Goal: Information Seeking & Learning: Learn about a topic

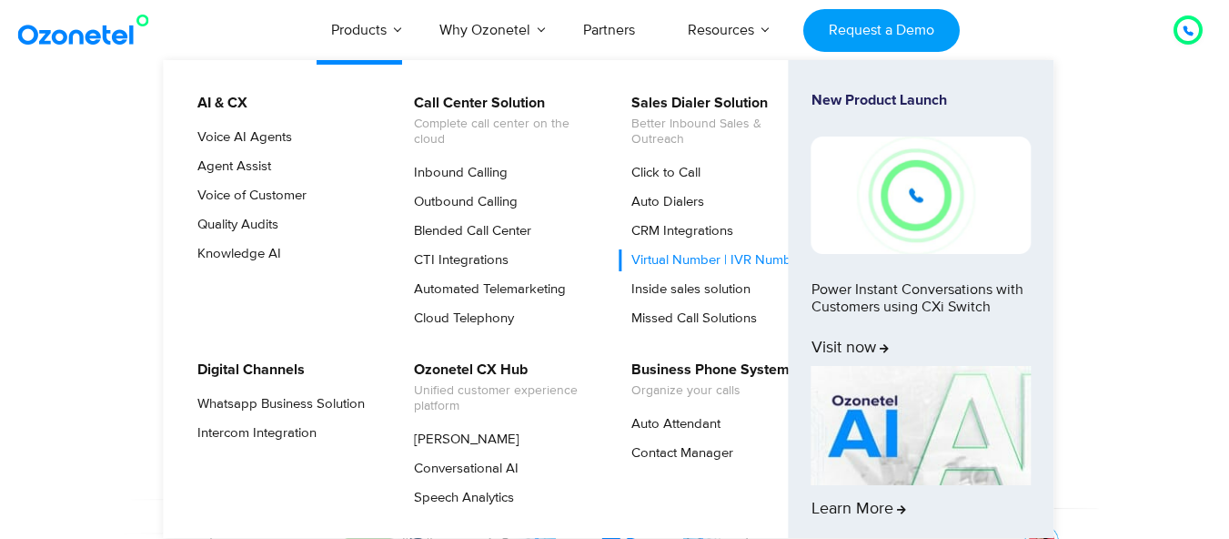
click at [663, 271] on link "Virtual Number | IVR Number" at bounding box center [713, 260] width 187 height 22
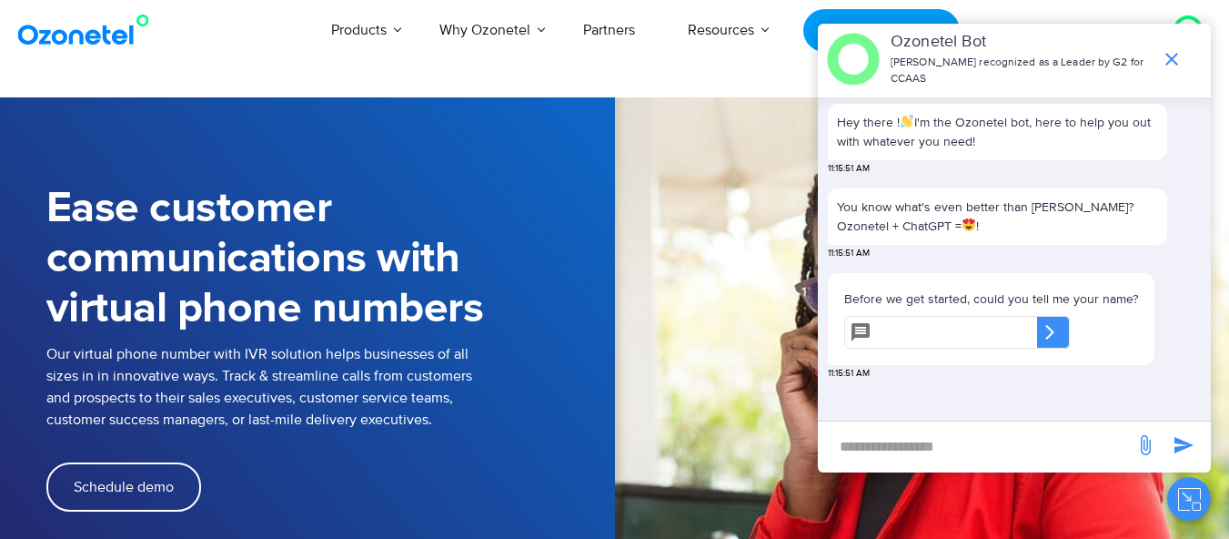
click at [958, 333] on input "text" at bounding box center [958, 332] width 158 height 33
click at [1172, 59] on icon "end chat or minimize" at bounding box center [1172, 59] width 22 height 22
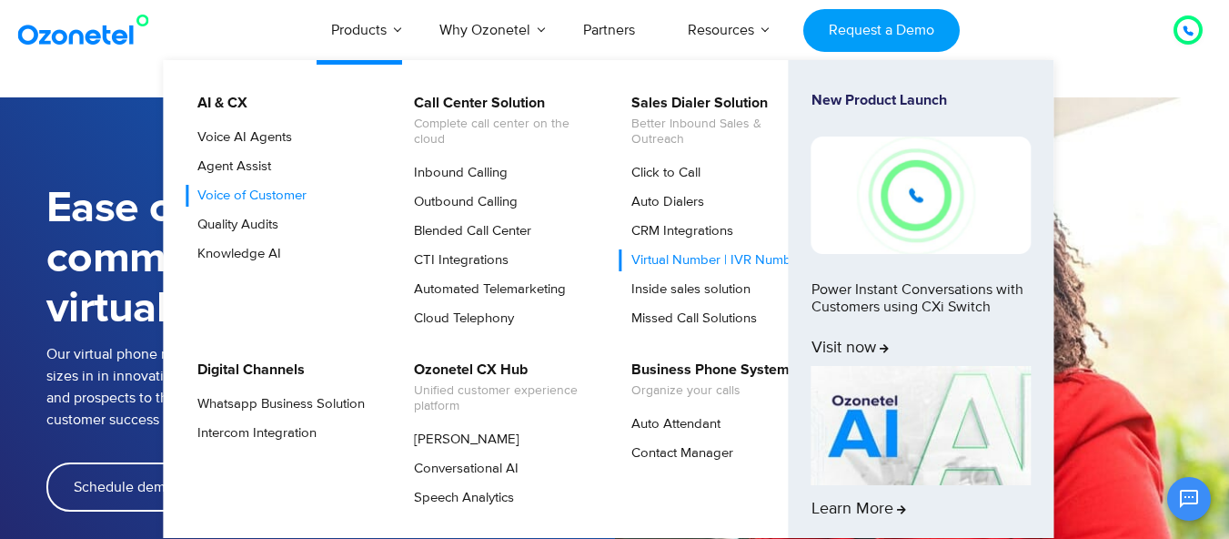
click at [283, 207] on link "Voice of Customer" at bounding box center [248, 196] width 124 height 22
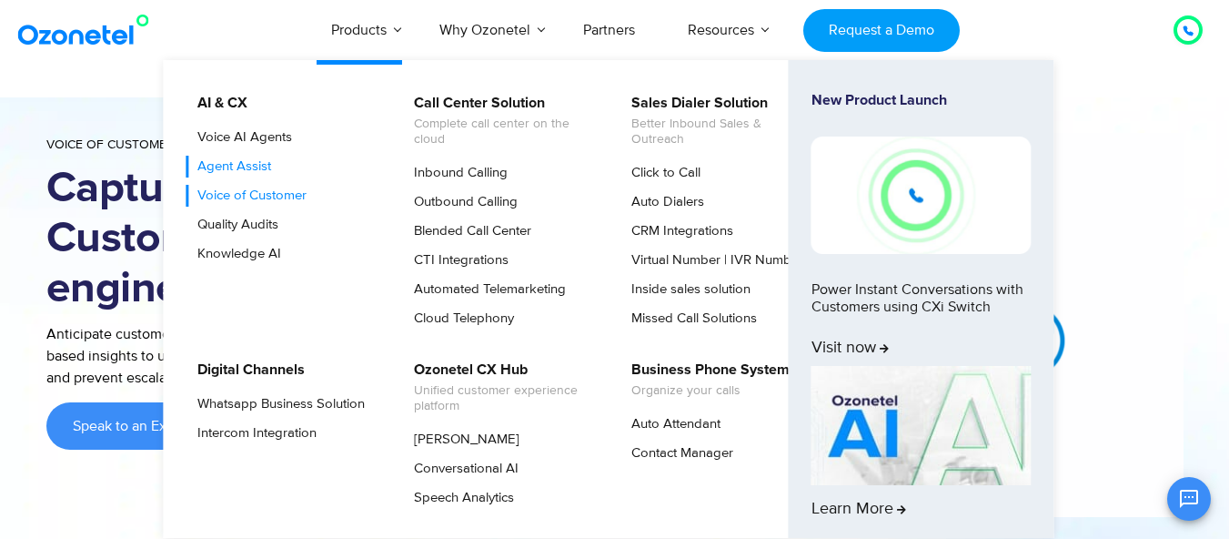
click at [254, 174] on link "Agent Assist" at bounding box center [230, 167] width 88 height 22
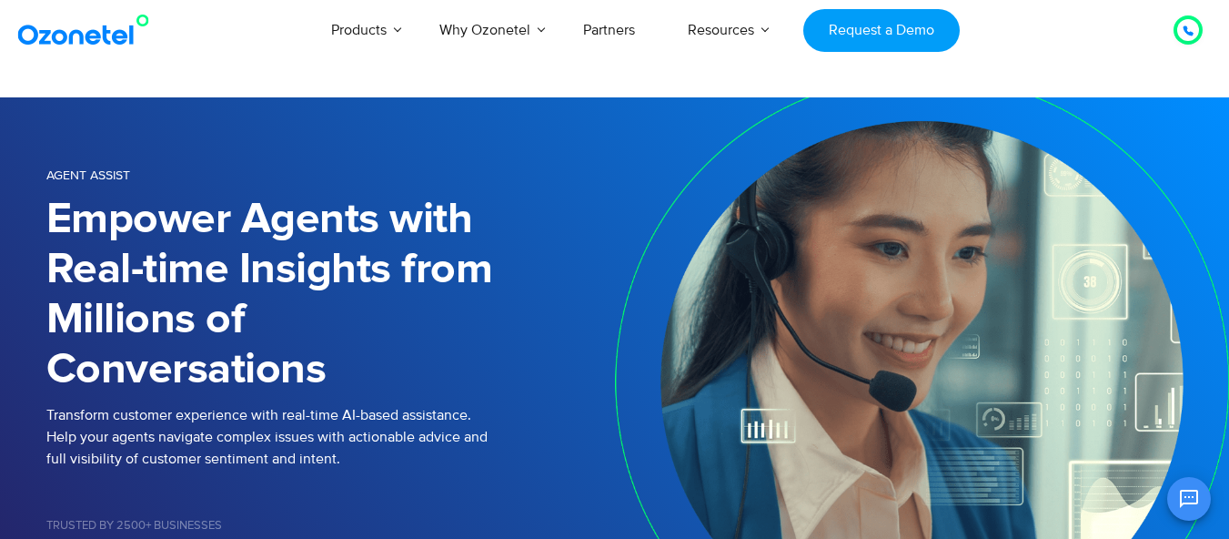
scroll to position [269, 0]
